Goal: Complete application form

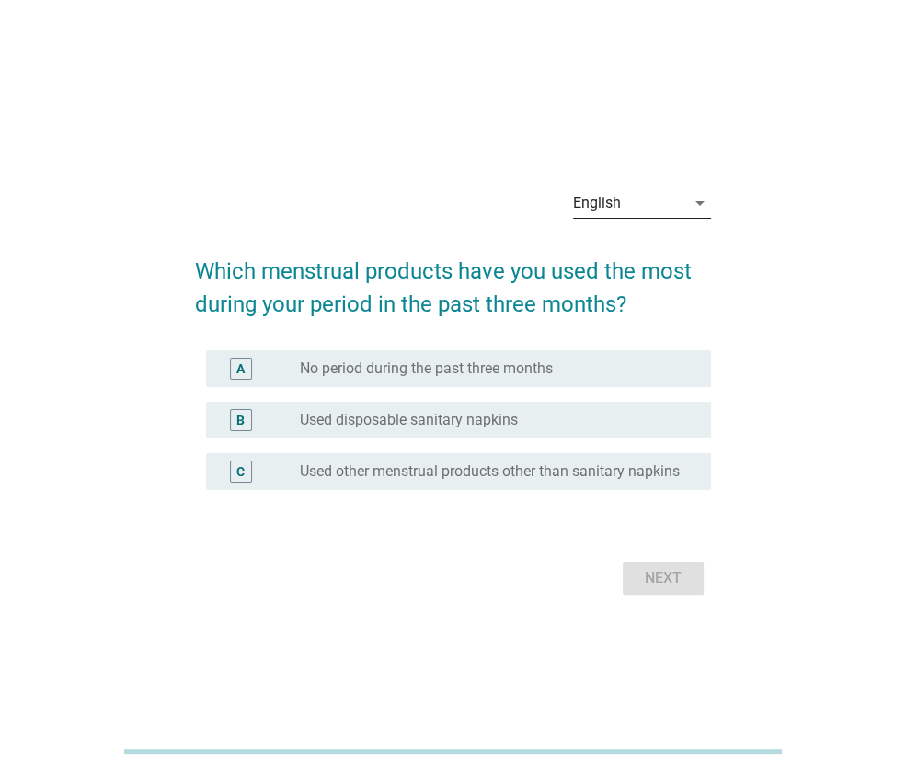
click at [638, 202] on div "English" at bounding box center [629, 203] width 112 height 29
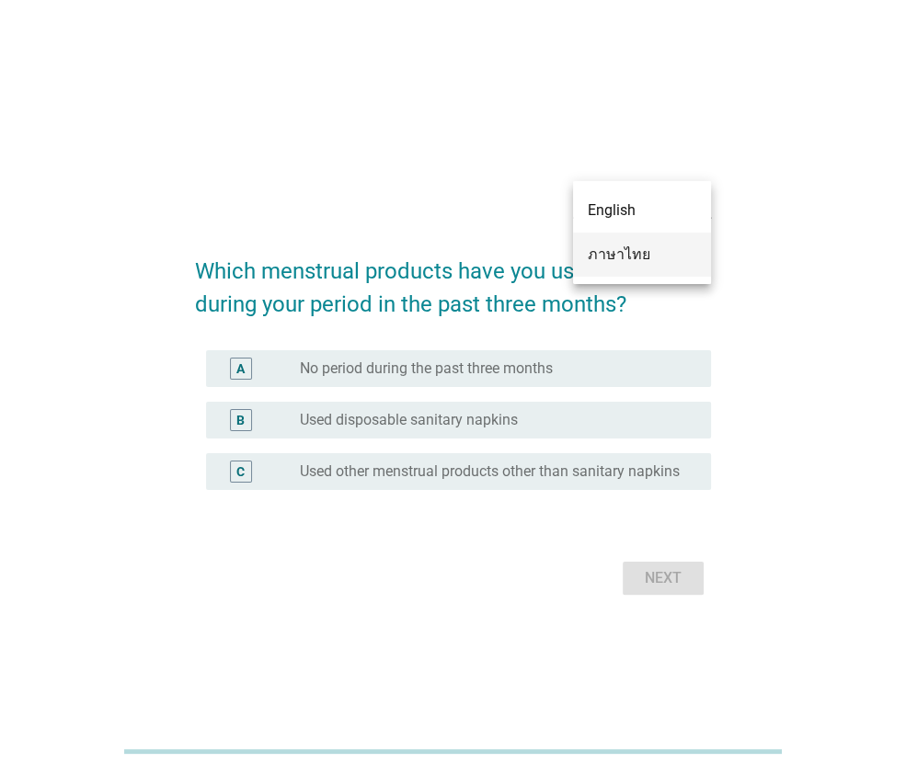
click at [637, 247] on div "ภาษาไทย" at bounding box center [642, 255] width 109 height 22
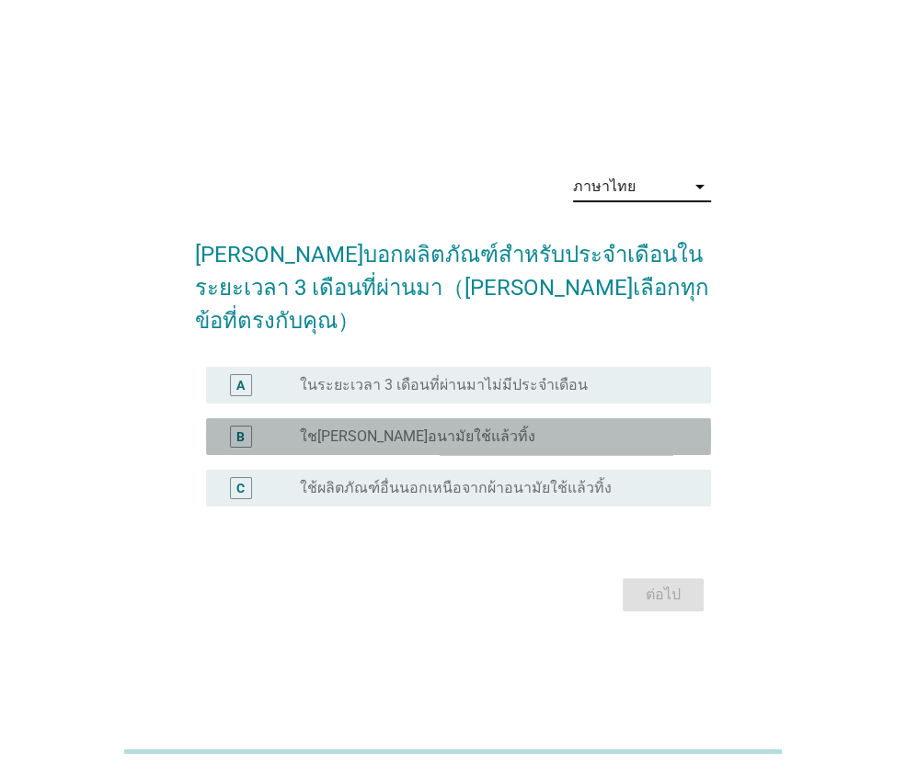
click at [387, 428] on label "ใช[PERSON_NAME]อนามัยใช้แล้วทิ้ง" at bounding box center [417, 437] width 235 height 18
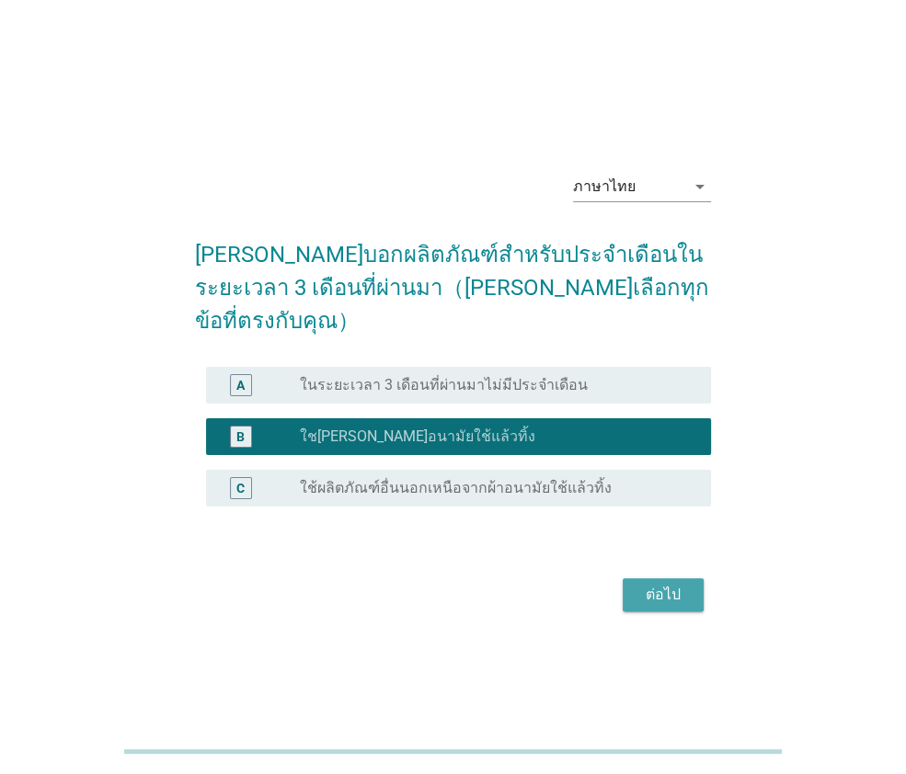
click at [681, 584] on div "ต่อไป" at bounding box center [663, 595] width 52 height 22
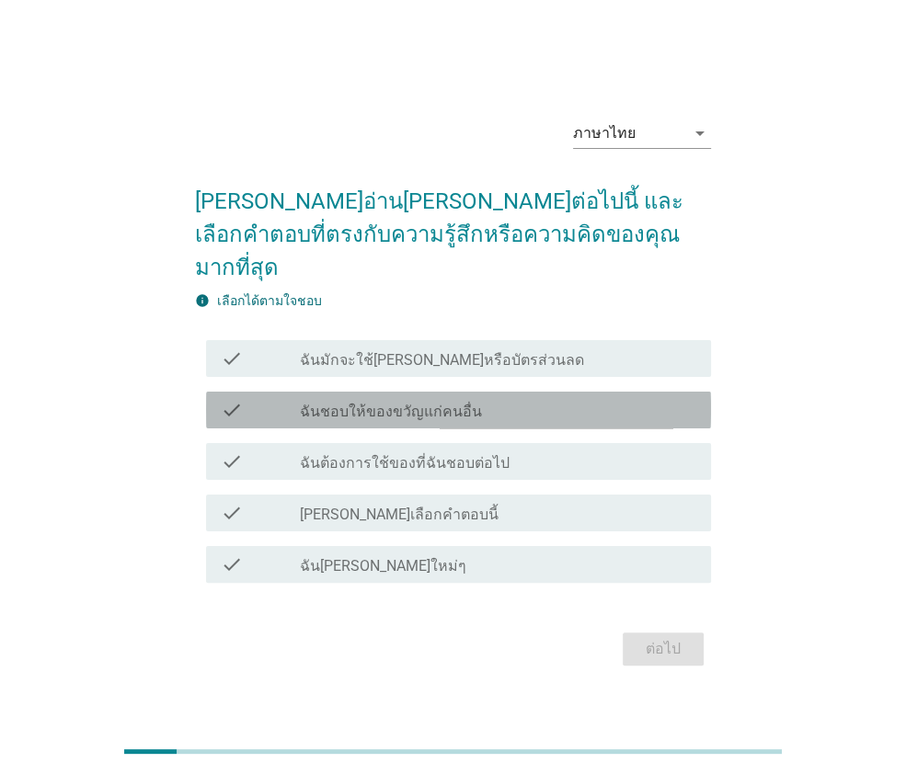
click at [416, 404] on label "ฉันชอบให้ของขวัญแก่คนอื่น" at bounding box center [391, 412] width 182 height 18
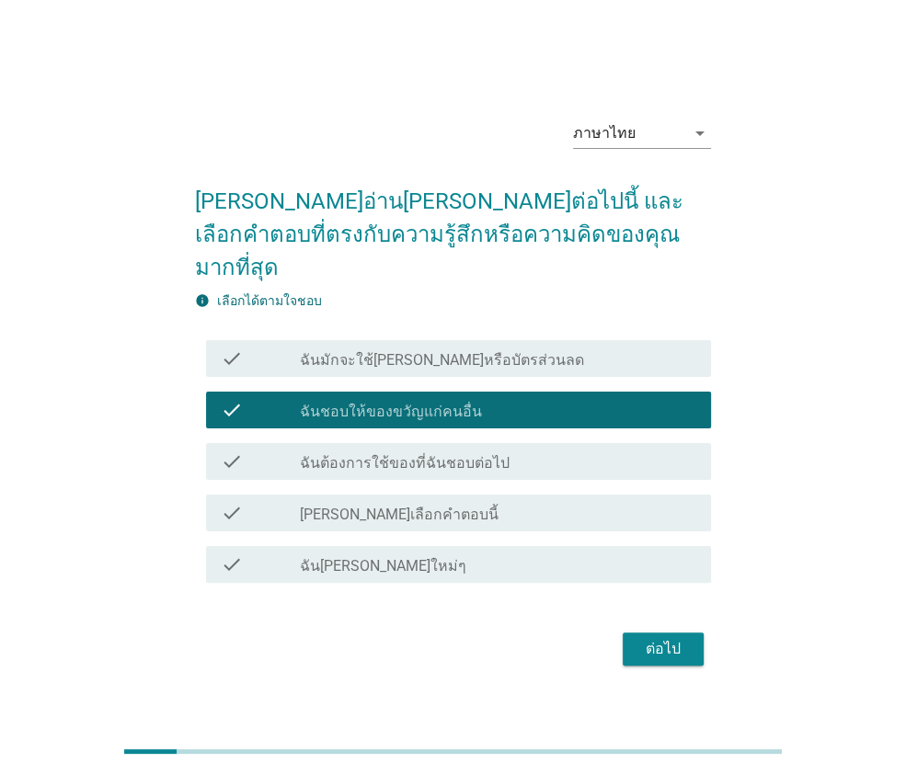
click at [474, 458] on div "check check_box_outline_blank ฉันต้องการใช้ของที่ฉันชอบต่อไป" at bounding box center [458, 461] width 505 height 37
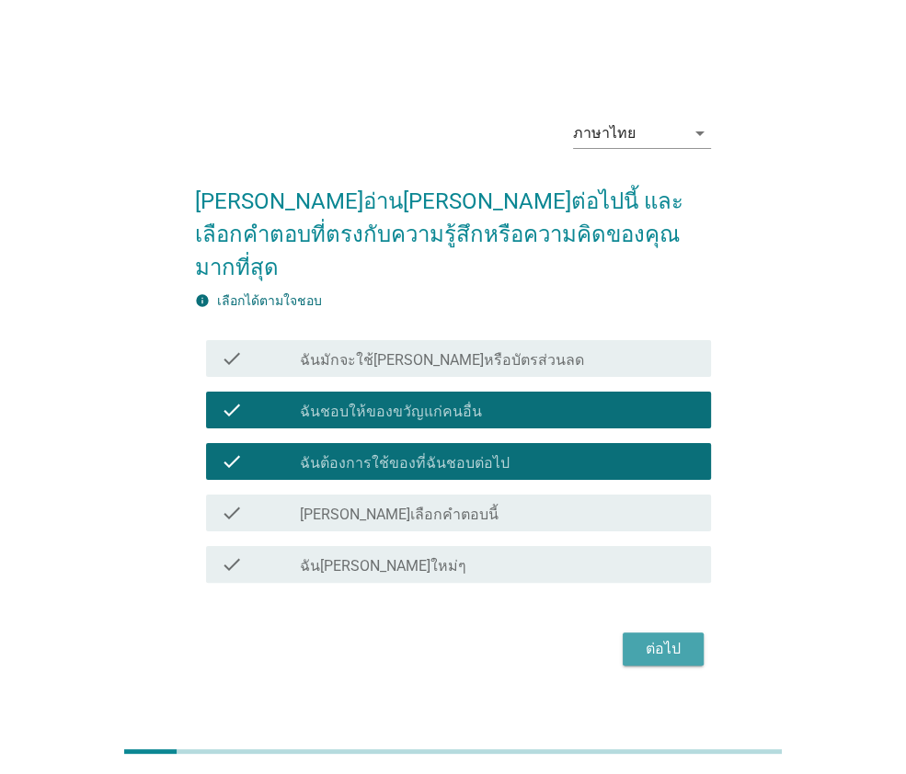
click at [685, 638] on div "ต่อไป" at bounding box center [663, 649] width 52 height 22
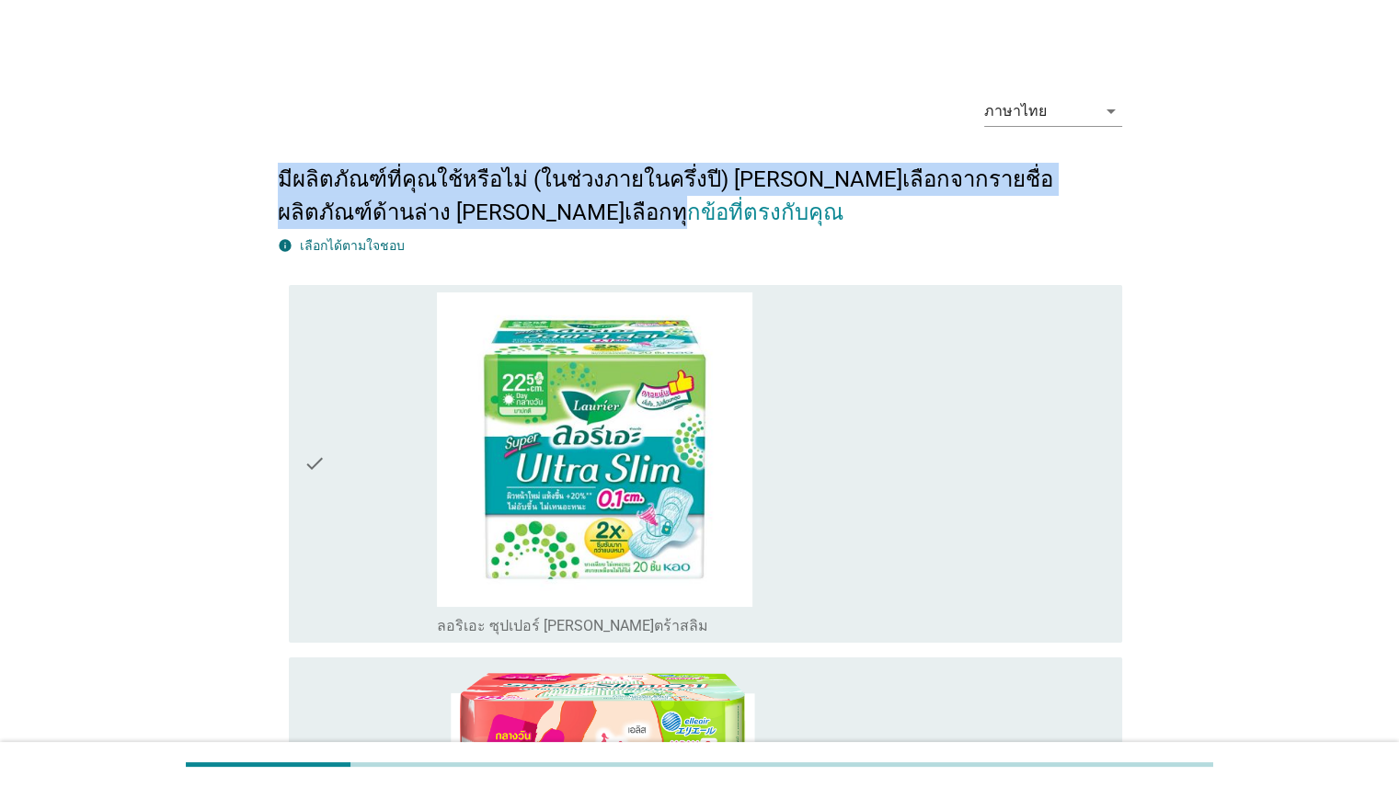
drag, startPoint x: 1402, startPoint y: 418, endPoint x: 1406, endPoint y: 222, distance: 196.0
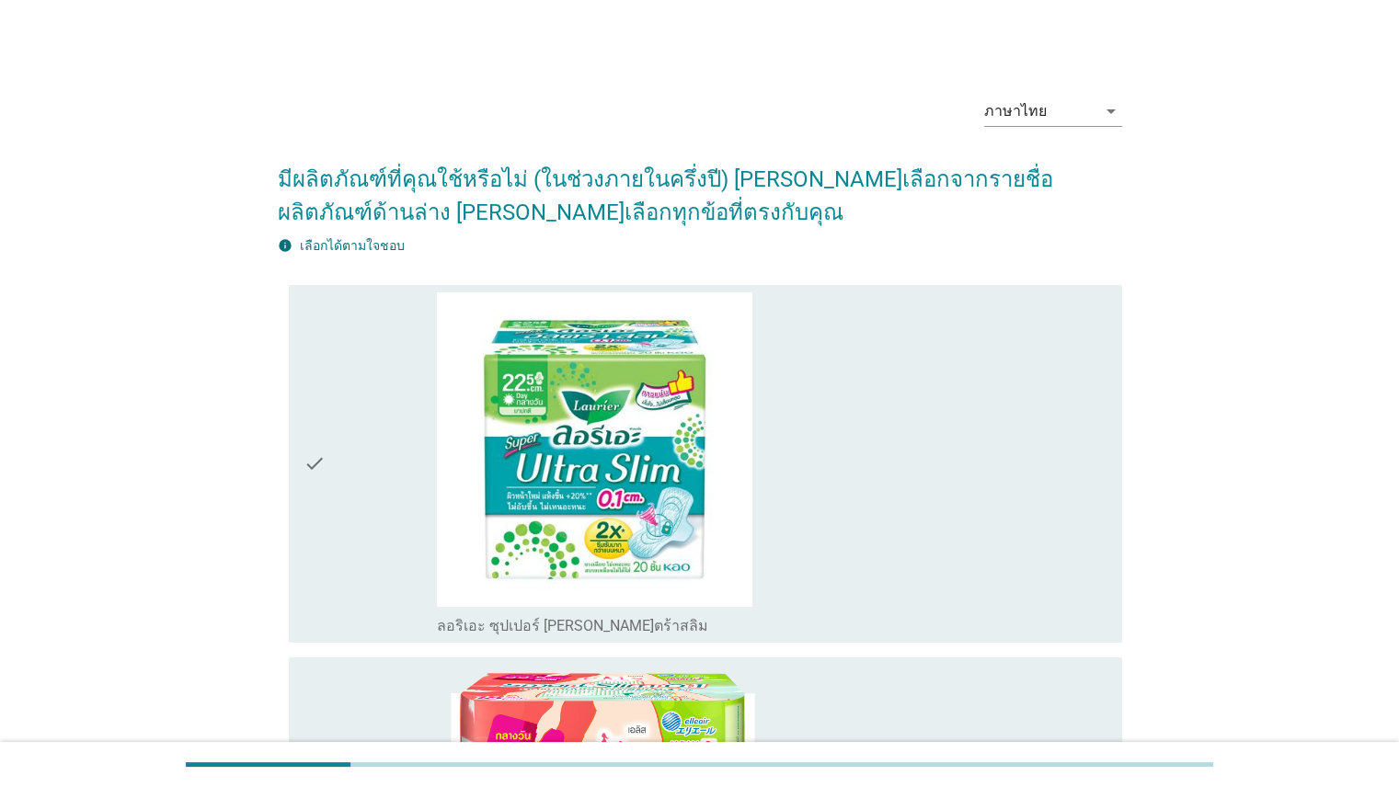
drag, startPoint x: 1406, startPoint y: 222, endPoint x: 1246, endPoint y: 375, distance: 221.8
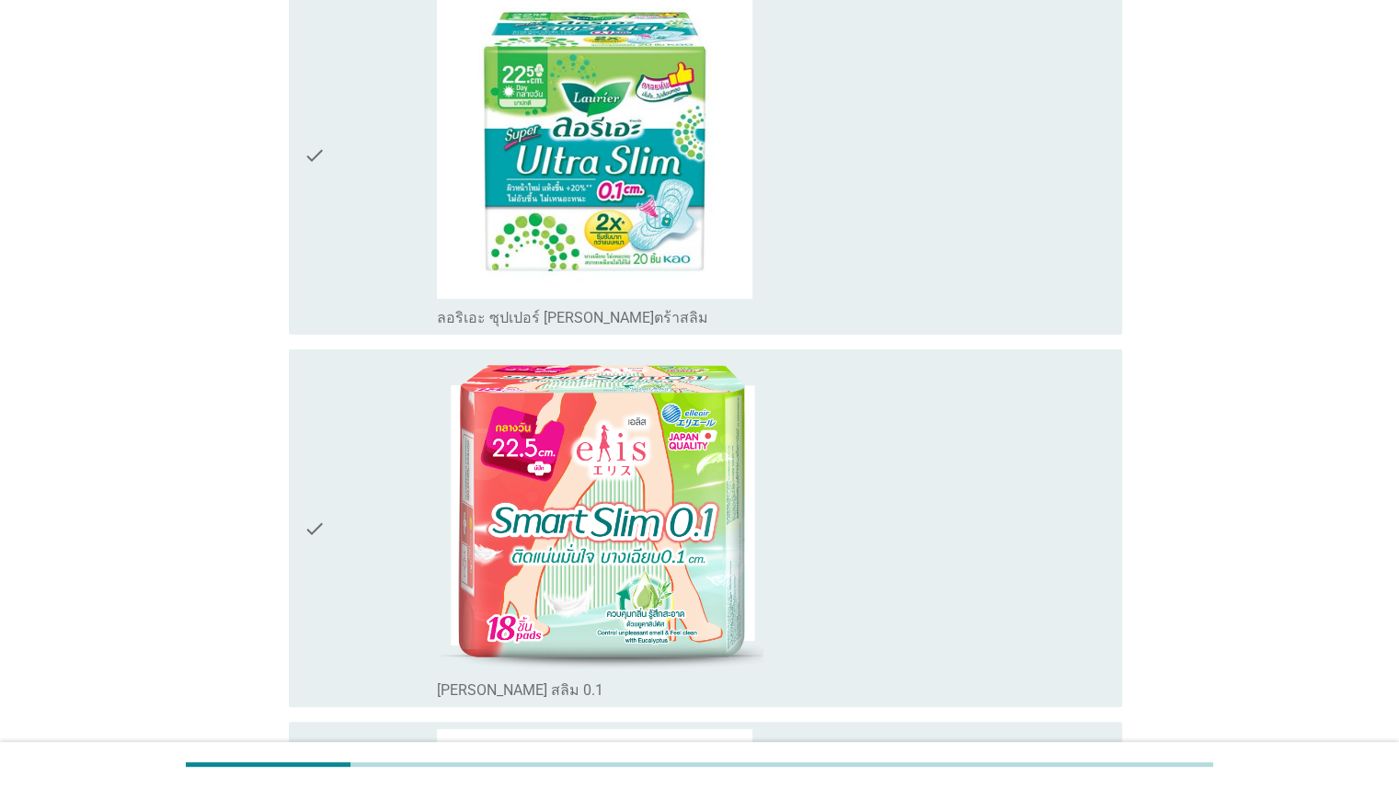
scroll to position [319, 0]
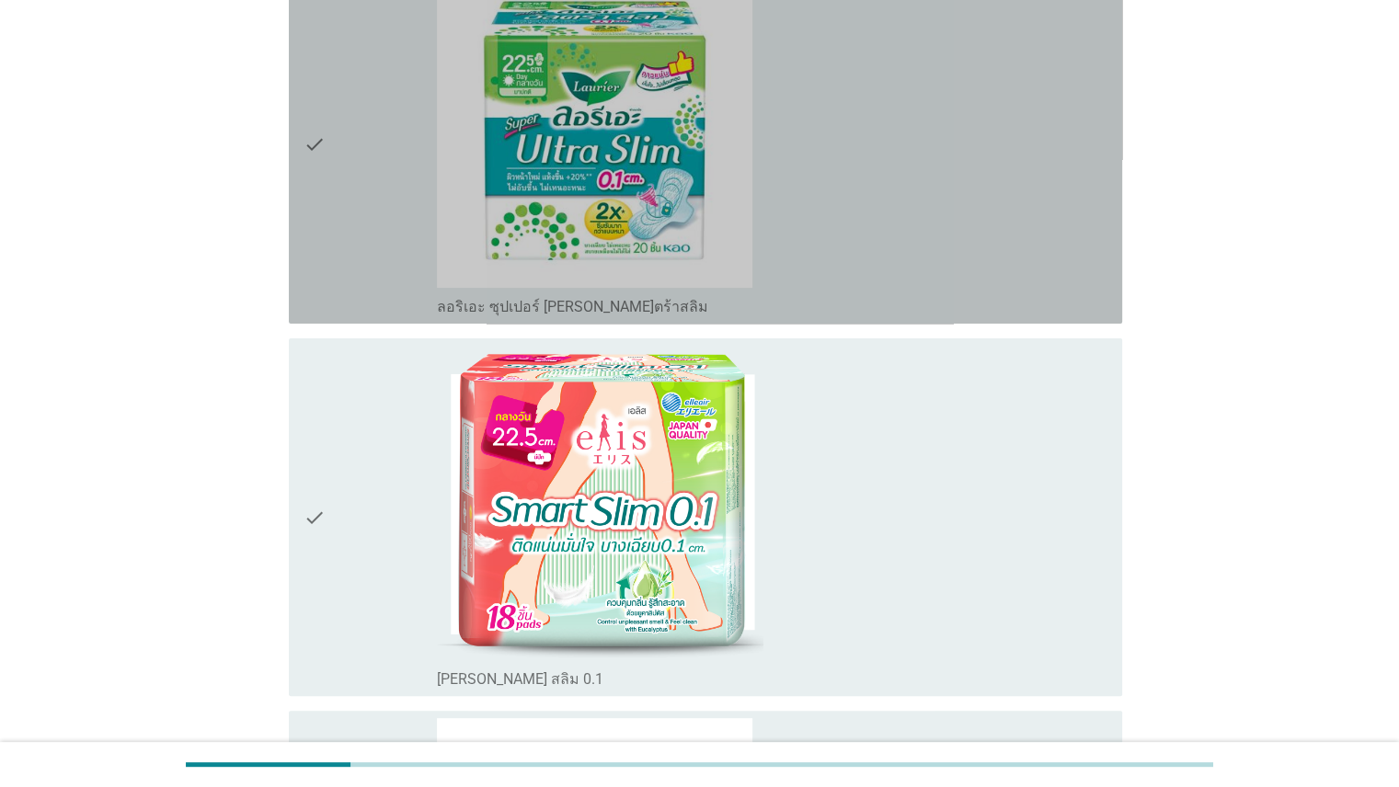
click at [905, 262] on div "check_box_outline_blank ลอริเอะ ซุปเปอร์ [PERSON_NAME]ตร้าสลิม" at bounding box center [772, 144] width 670 height 343
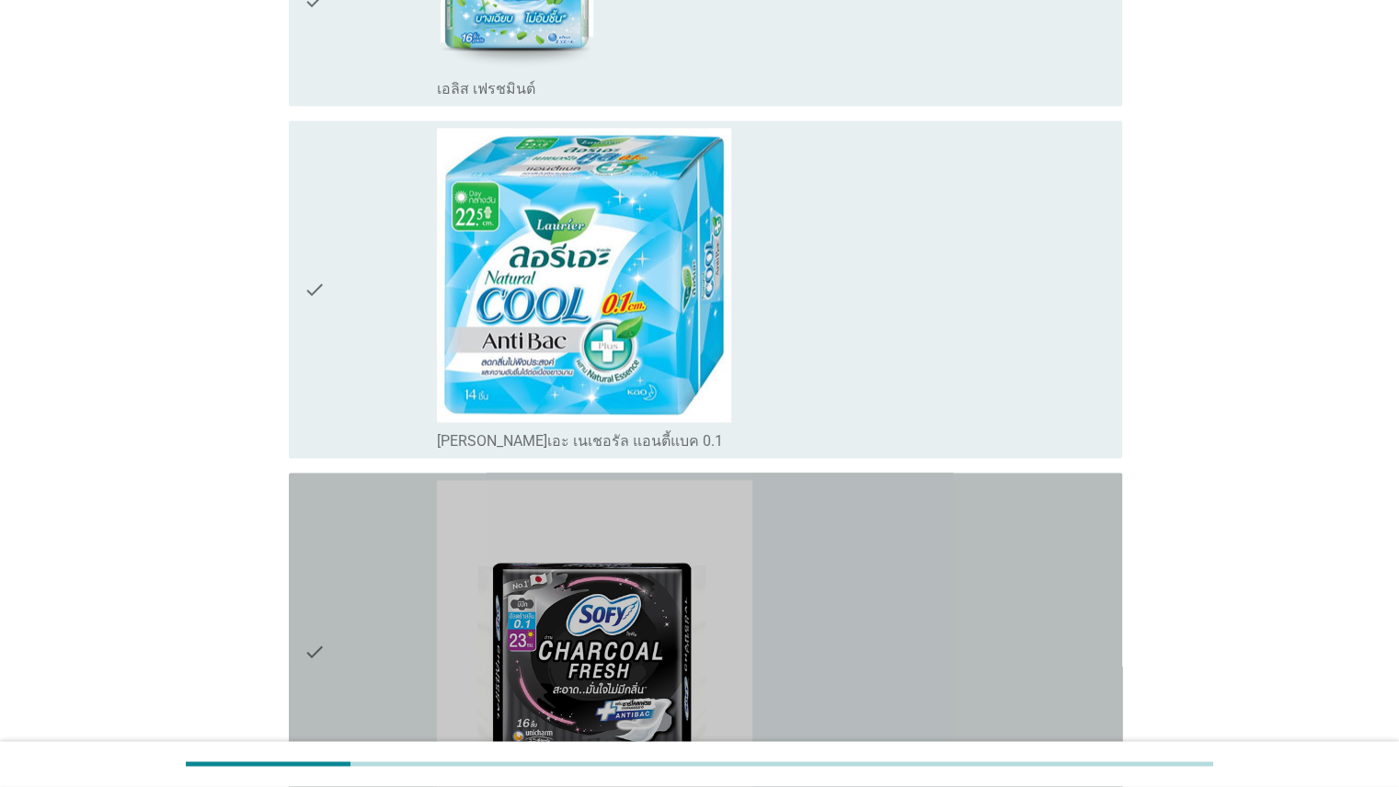
click at [905, 552] on div "check_box_outline_blank โซฟี ถ่าน ชาร์โคลเฟรช [PERSON_NAME]" at bounding box center [772, 651] width 670 height 343
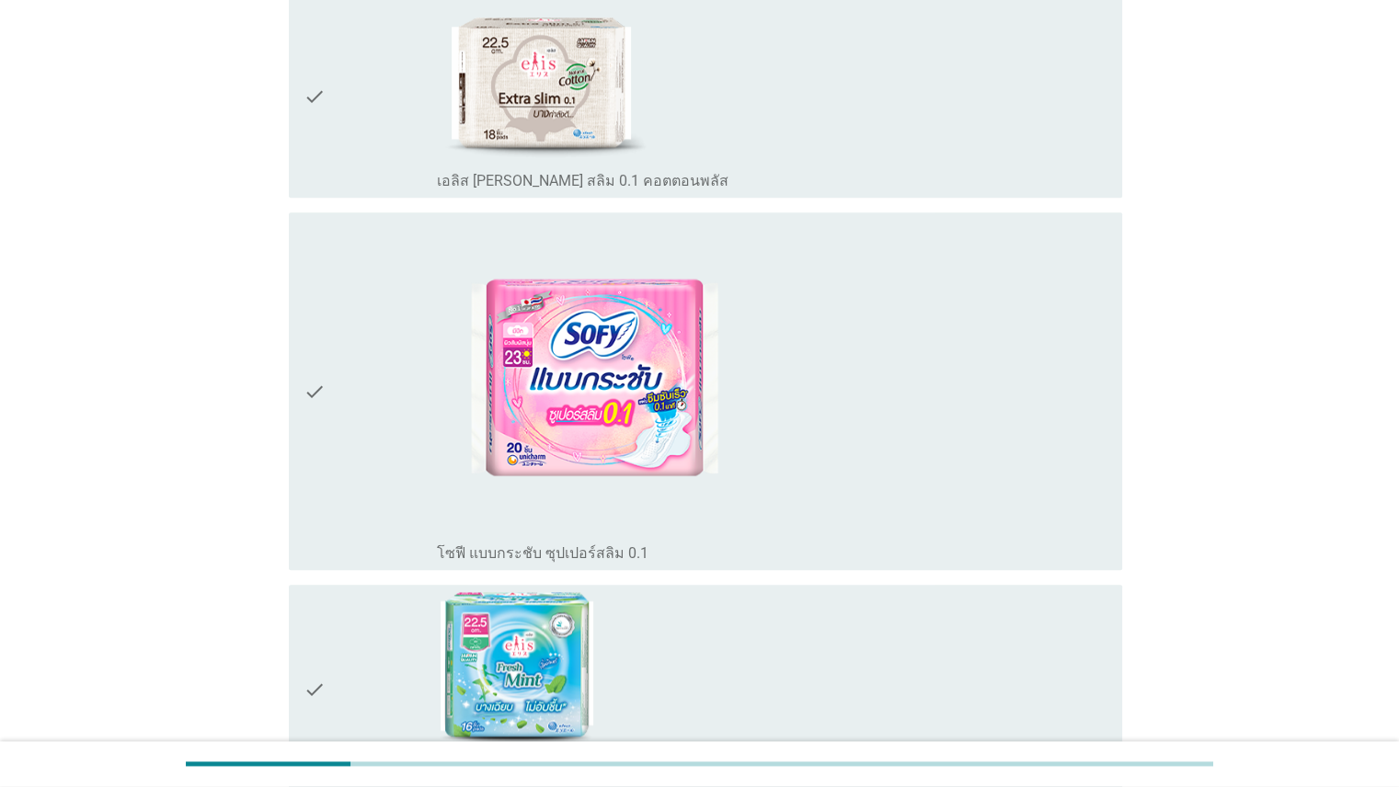
scroll to position [2929, 0]
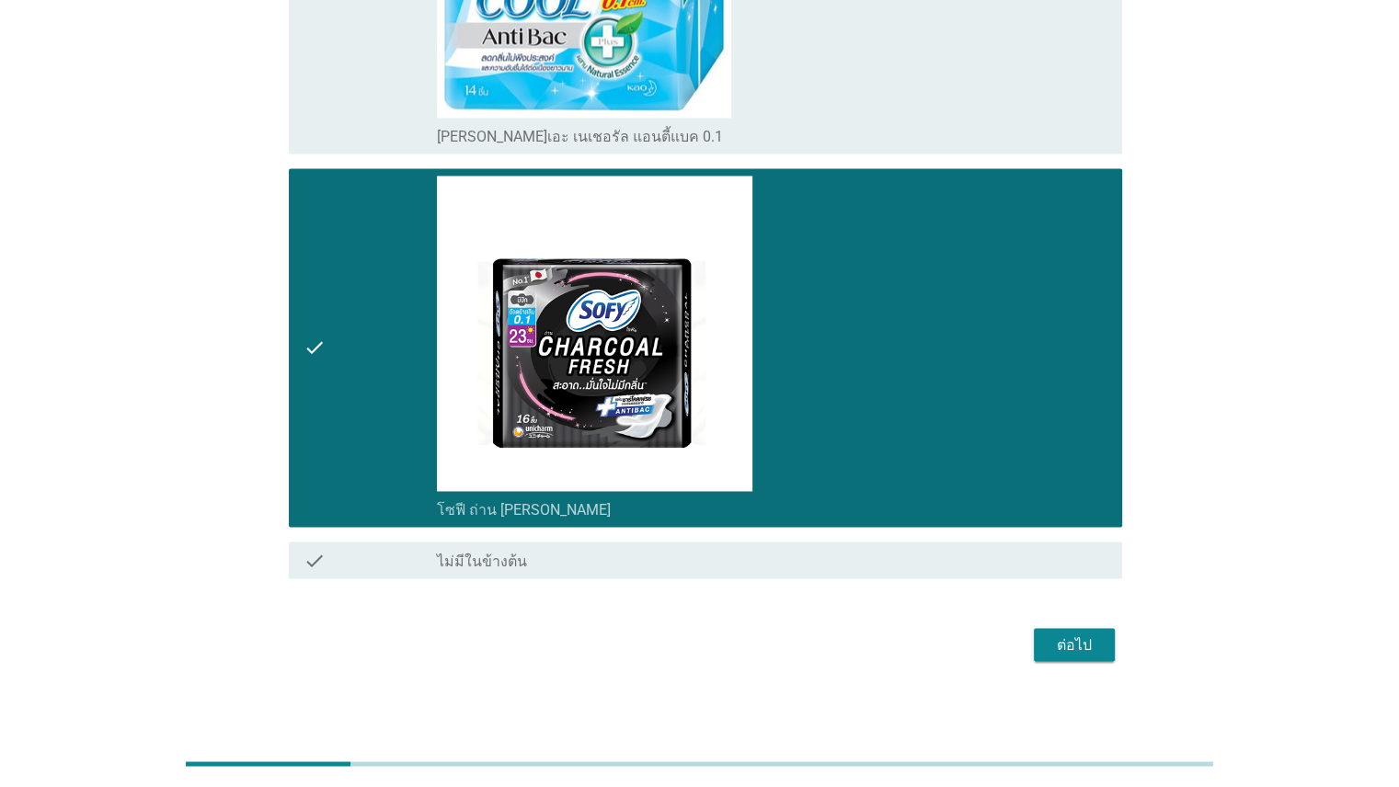
click at [905, 623] on div "ต่อไป" at bounding box center [700, 645] width 844 height 44
click at [905, 640] on div "ต่อไป" at bounding box center [1075, 645] width 52 height 22
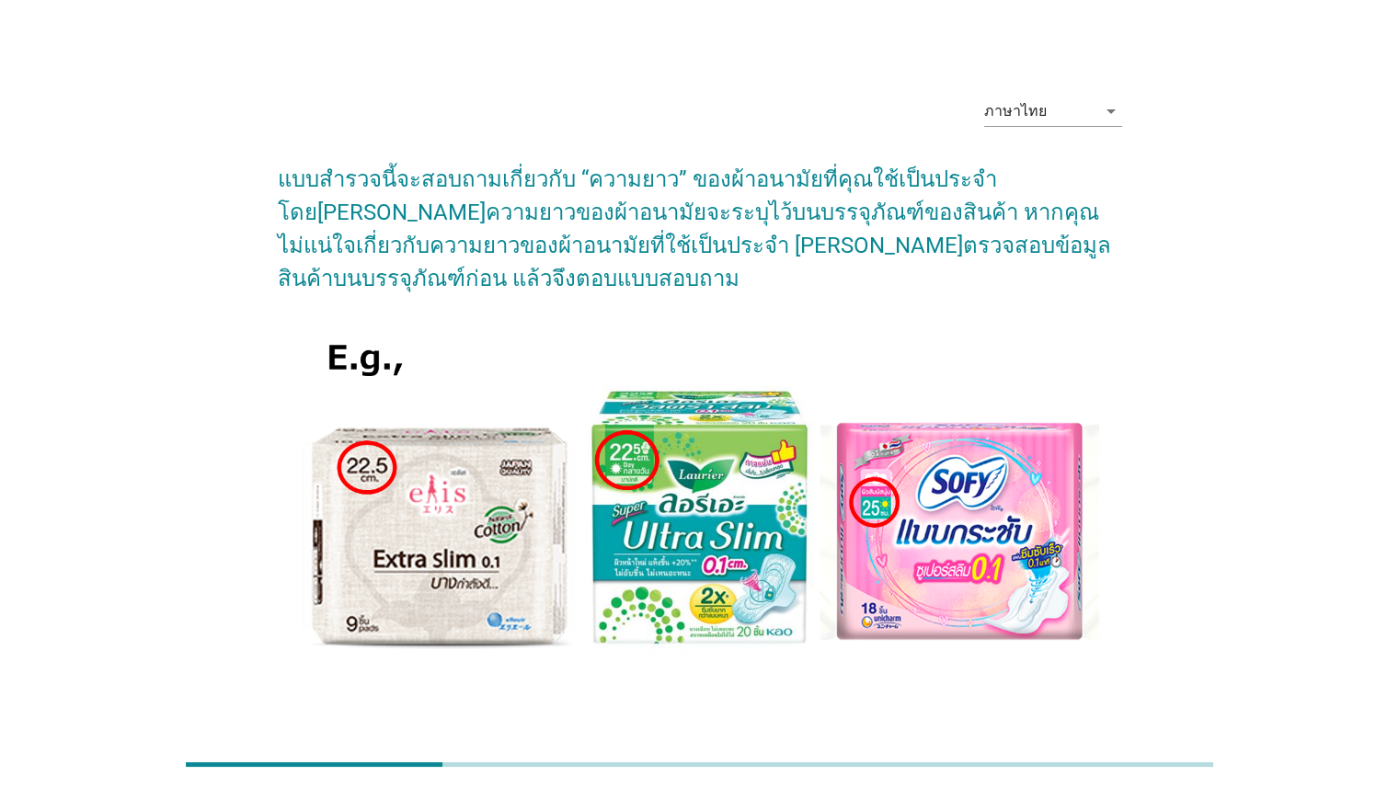
click at [905, 751] on div "ต่อไป" at bounding box center [1075, 762] width 52 height 22
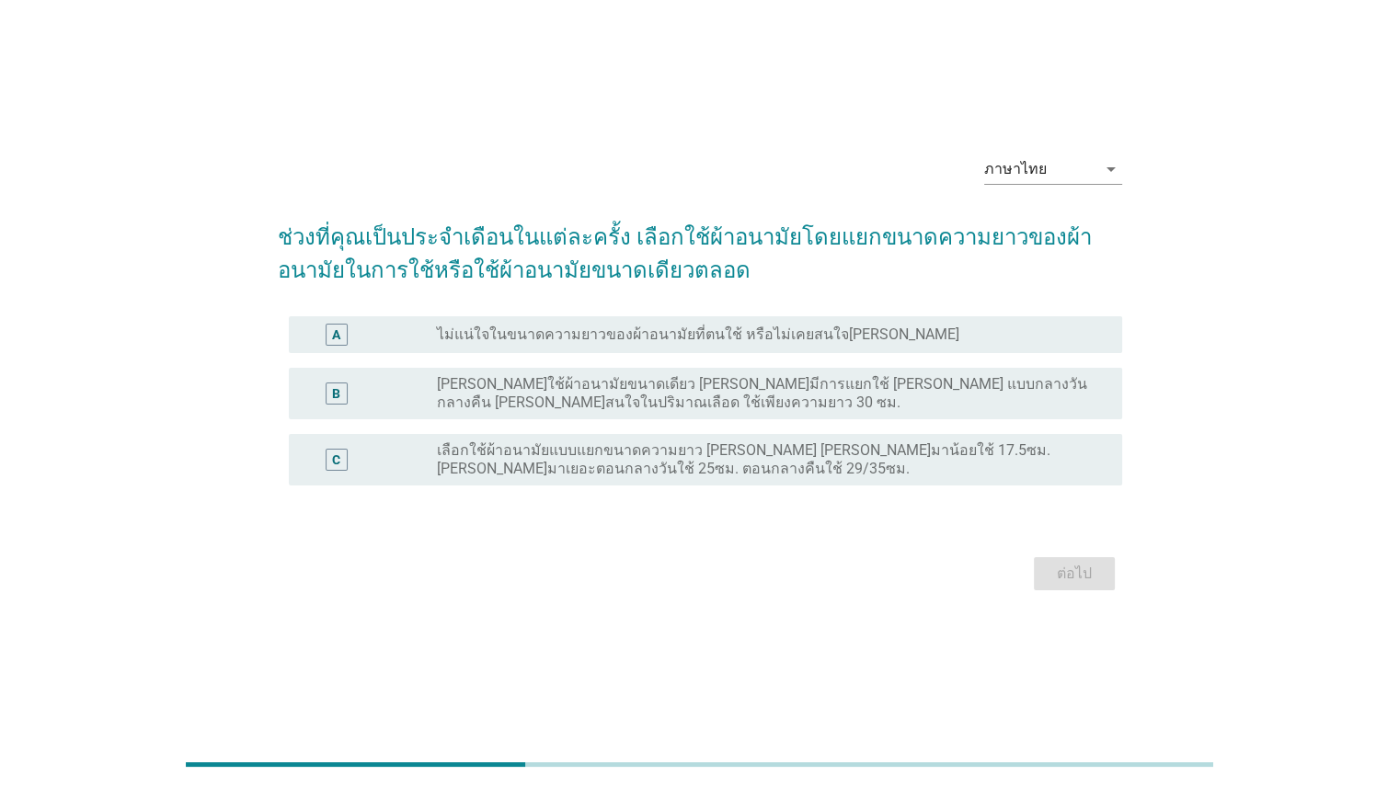
scroll to position [44, 0]
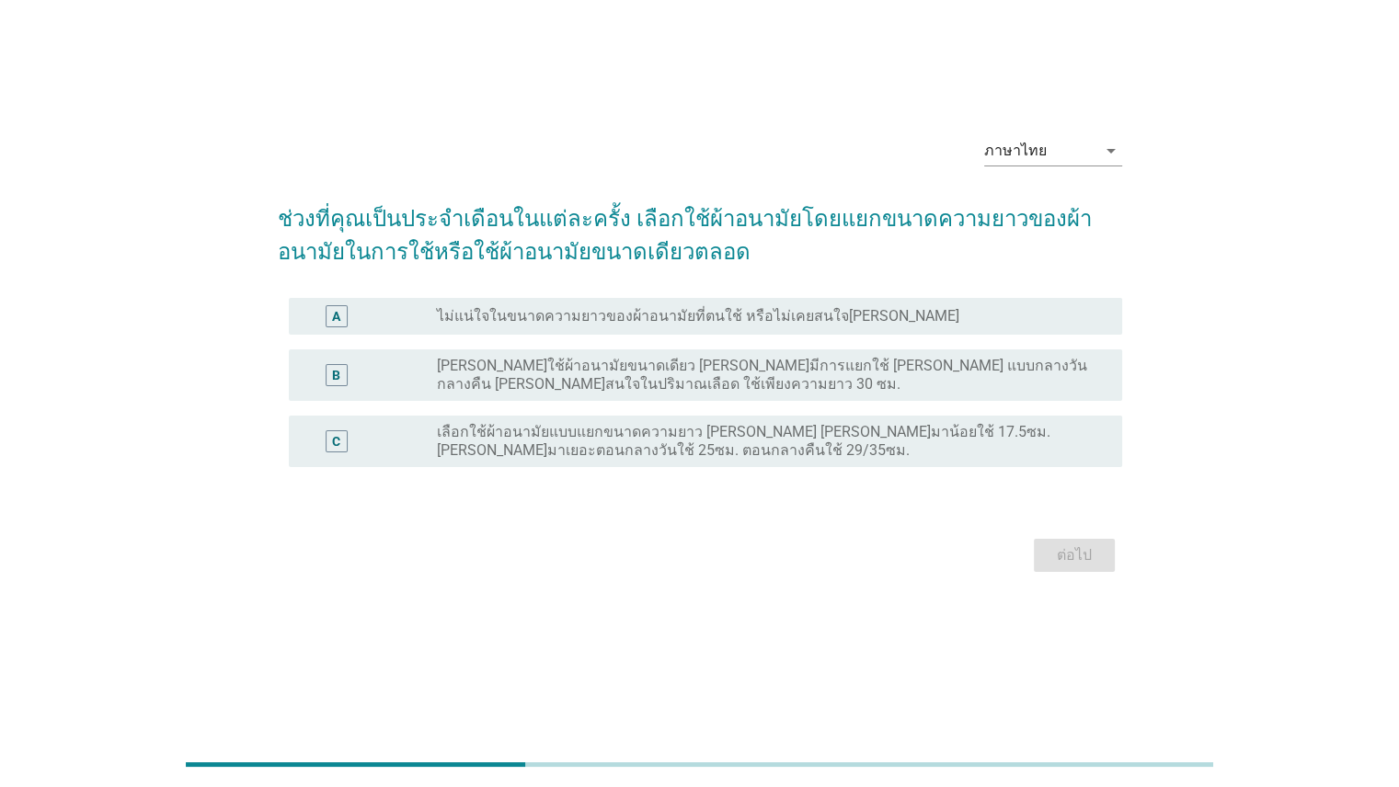
click at [905, 378] on label "[PERSON_NAME]ใช้ผ้าอนามัยขนาดเดียว [PERSON_NAME]มีการแยกใช้ [PERSON_NAME] แบบกล…" at bounding box center [764, 375] width 655 height 37
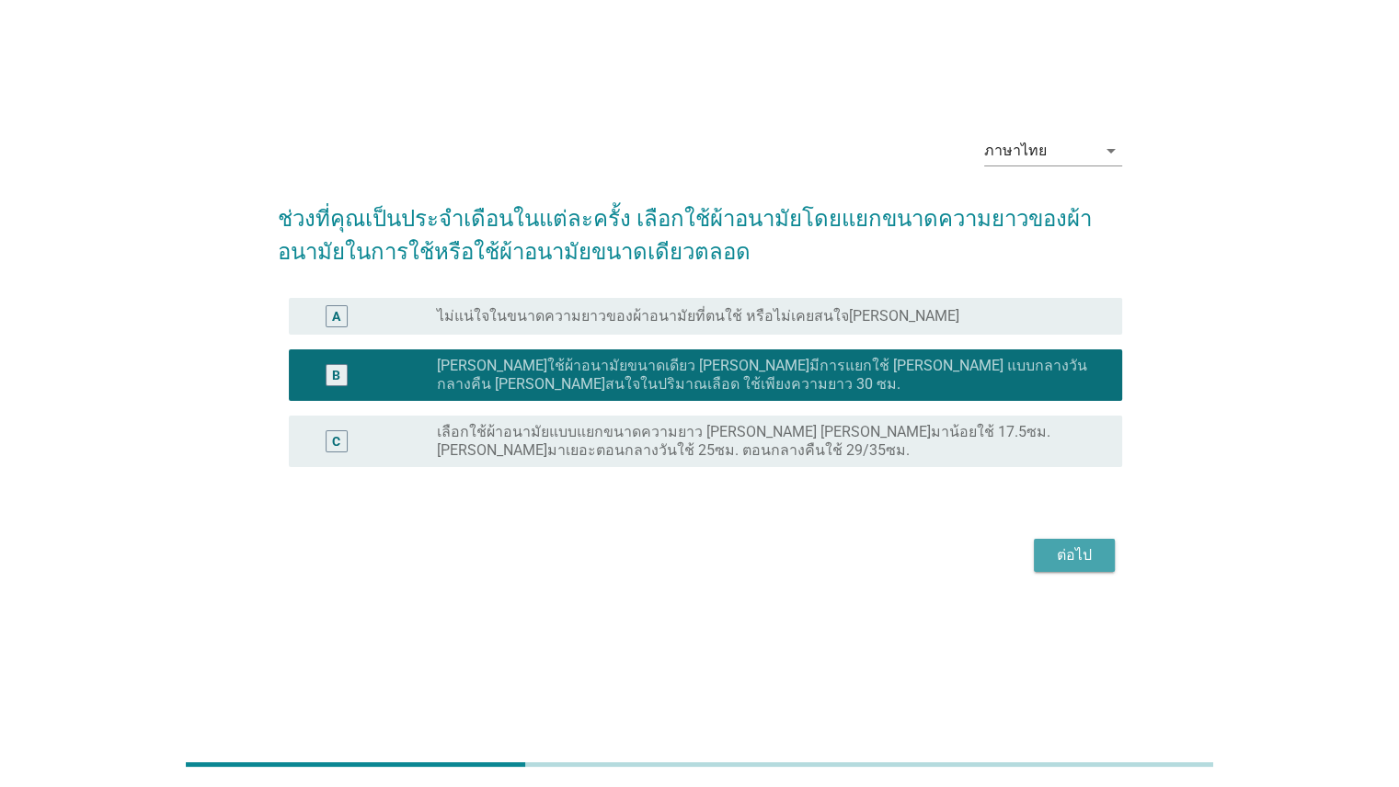
click at [905, 556] on div "ต่อไป" at bounding box center [1075, 556] width 52 height 22
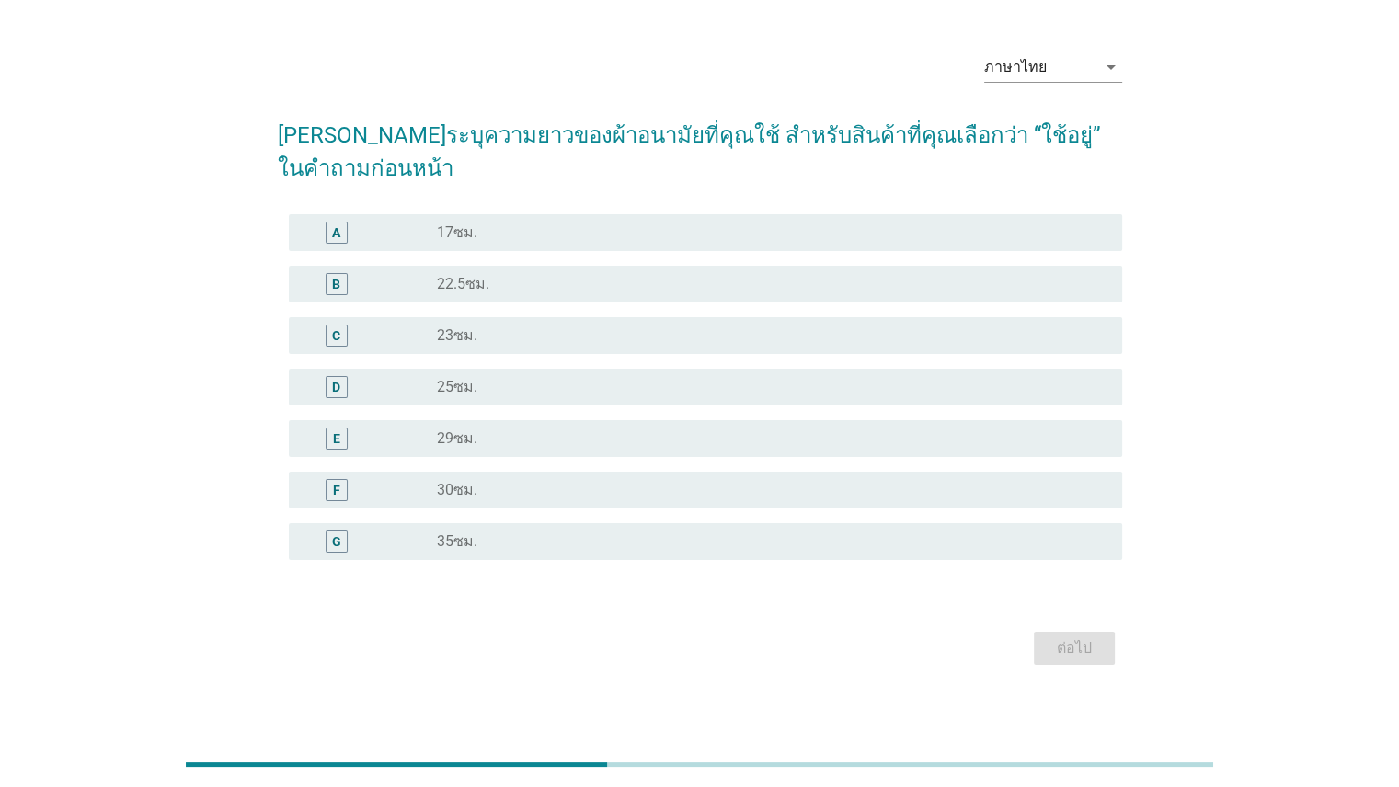
scroll to position [0, 0]
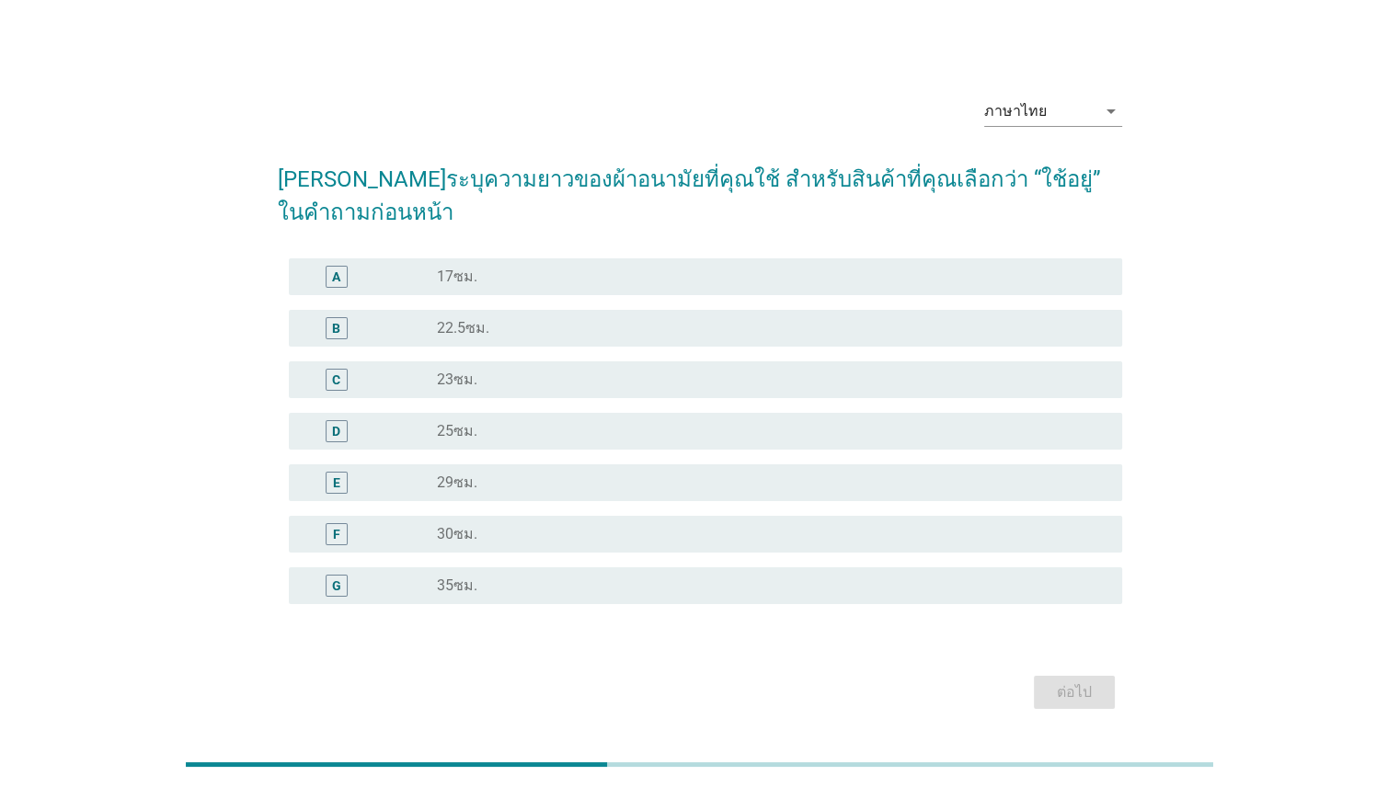
click at [464, 476] on div "E radio_button_unchecked 29ซม." at bounding box center [705, 482] width 833 height 37
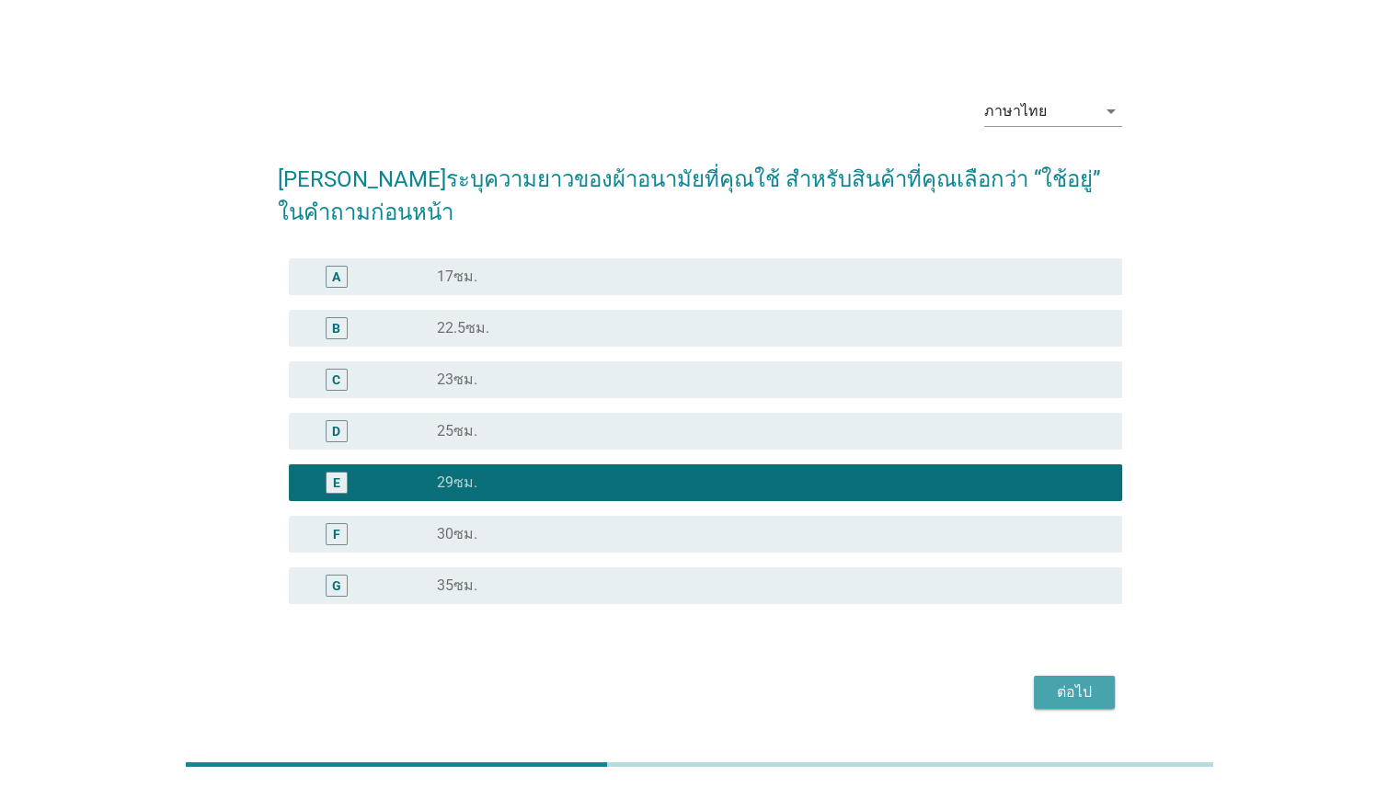
click at [905, 682] on div "ต่อไป" at bounding box center [1075, 693] width 52 height 22
